Goal: Task Accomplishment & Management: Manage account settings

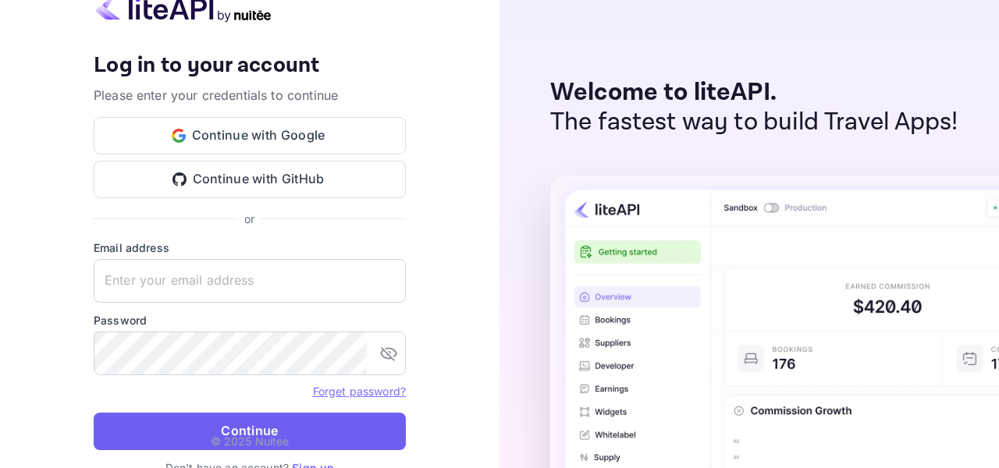
type input "[EMAIL_ADDRESS][DOMAIN_NAME]"
click at [338, 428] on button "Continue" at bounding box center [250, 431] width 312 height 37
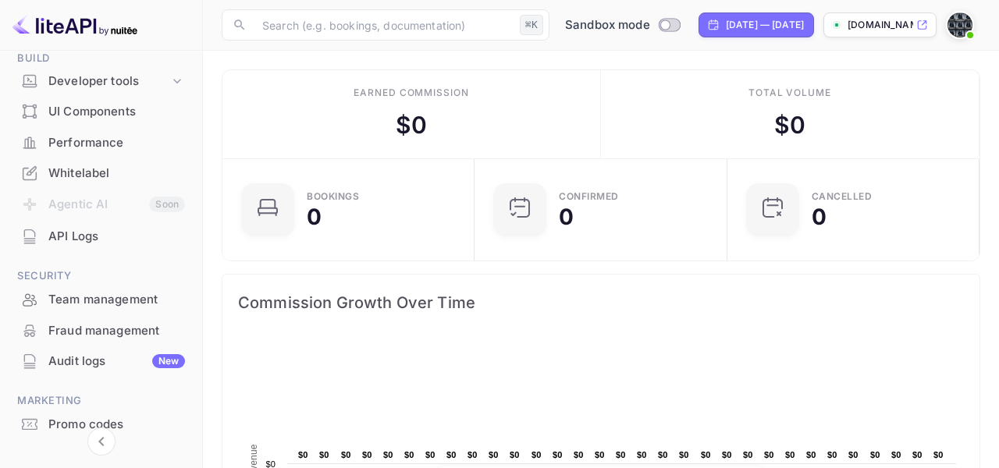
scroll to position [263, 0]
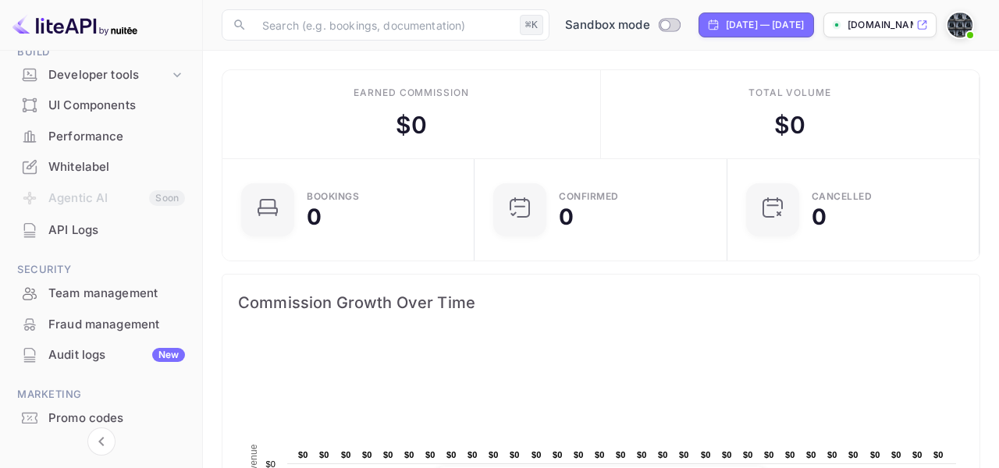
click at [81, 231] on div "API Logs" at bounding box center [116, 231] width 137 height 18
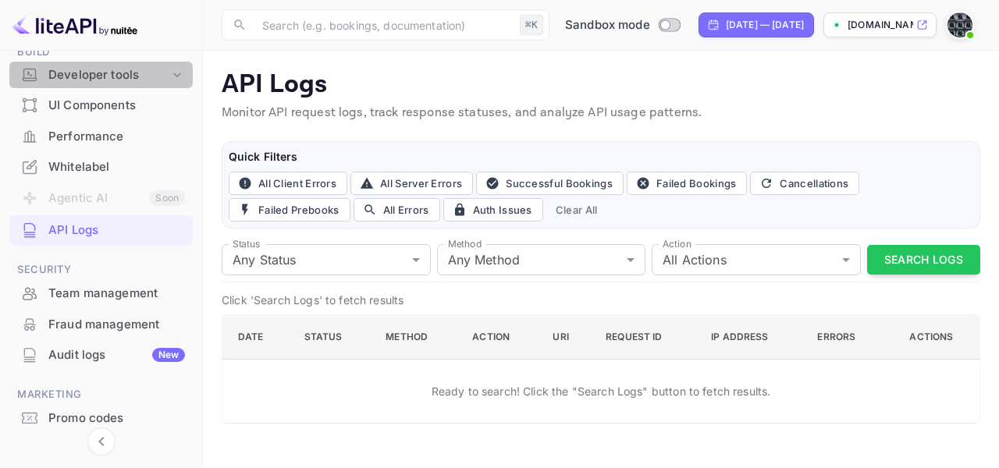
click at [172, 77] on icon at bounding box center [177, 75] width 16 height 16
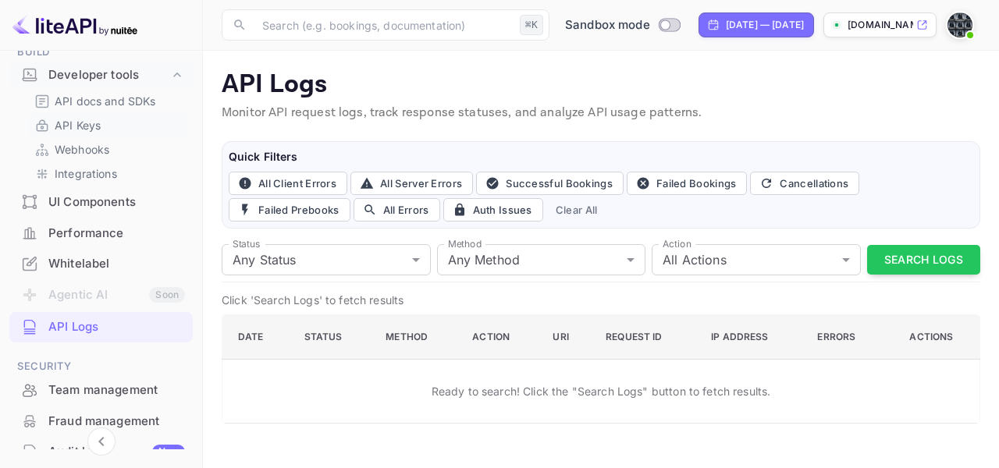
click at [72, 130] on p "API Keys" at bounding box center [78, 125] width 46 height 16
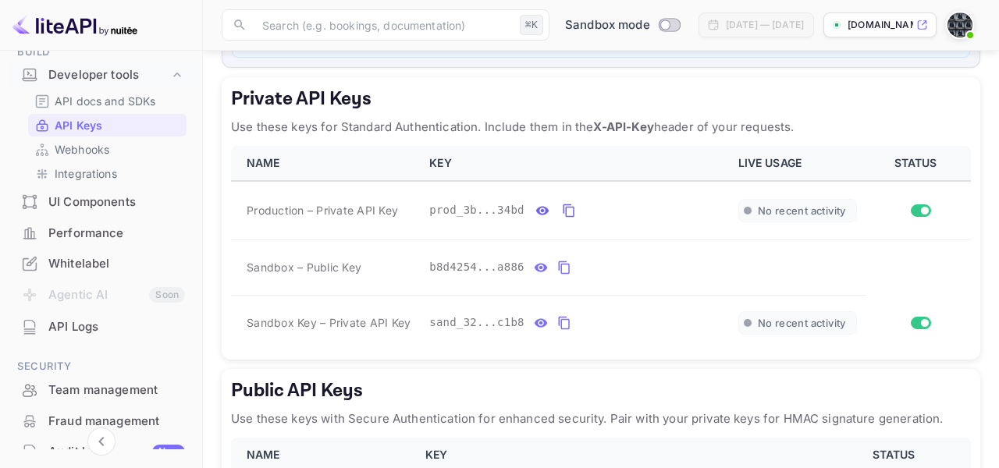
scroll to position [273, 0]
click at [565, 271] on icon "private api keys table" at bounding box center [564, 266] width 14 height 19
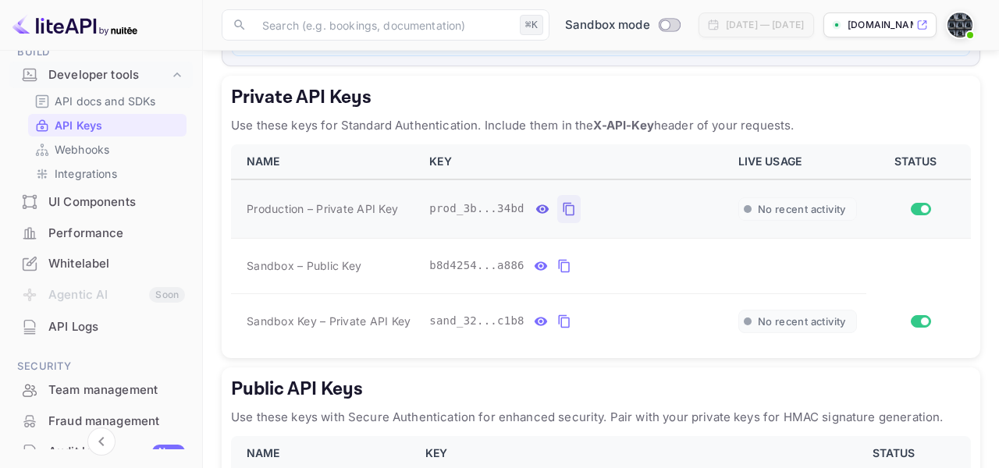
click at [566, 206] on icon "private api keys table" at bounding box center [569, 209] width 14 height 19
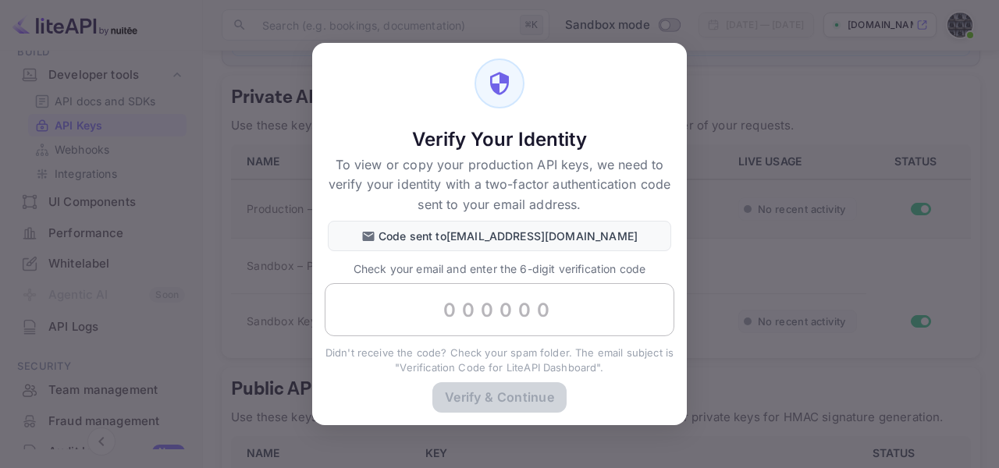
click at [503, 312] on input "text" at bounding box center [500, 309] width 350 height 53
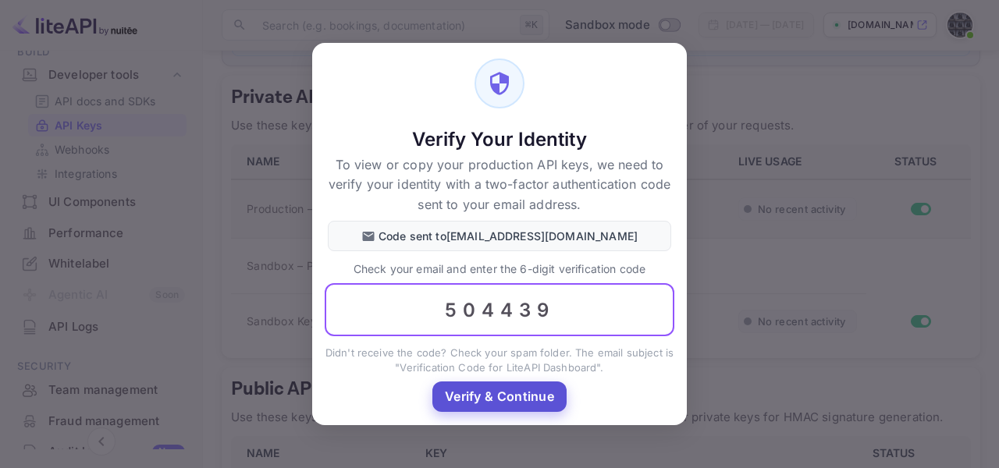
type input "504439"
click at [463, 396] on button "Verify & Continue" at bounding box center [499, 397] width 134 height 30
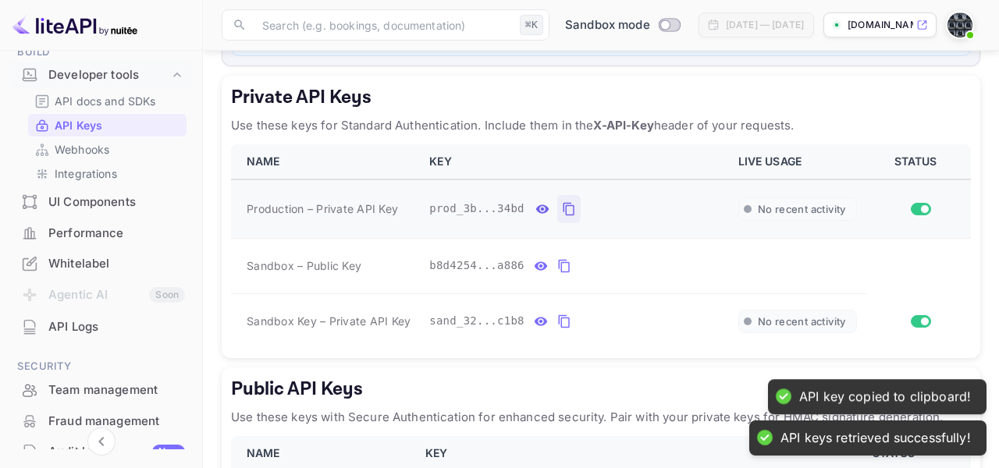
click at [566, 209] on icon "private api keys table" at bounding box center [569, 209] width 14 height 19
